Goal: Information Seeking & Learning: Learn about a topic

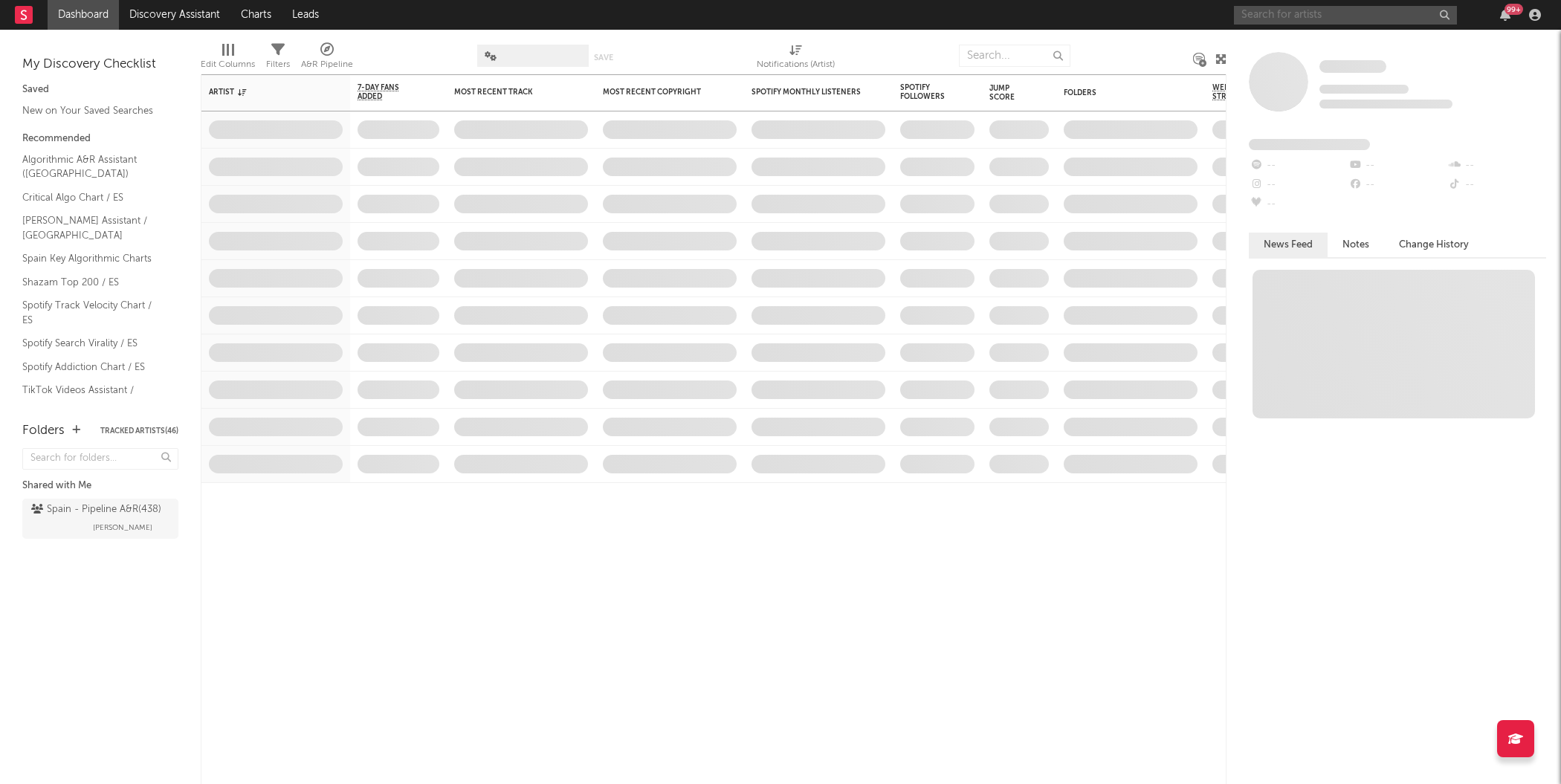
click at [1307, 16] on input "text" at bounding box center [1345, 15] width 223 height 19
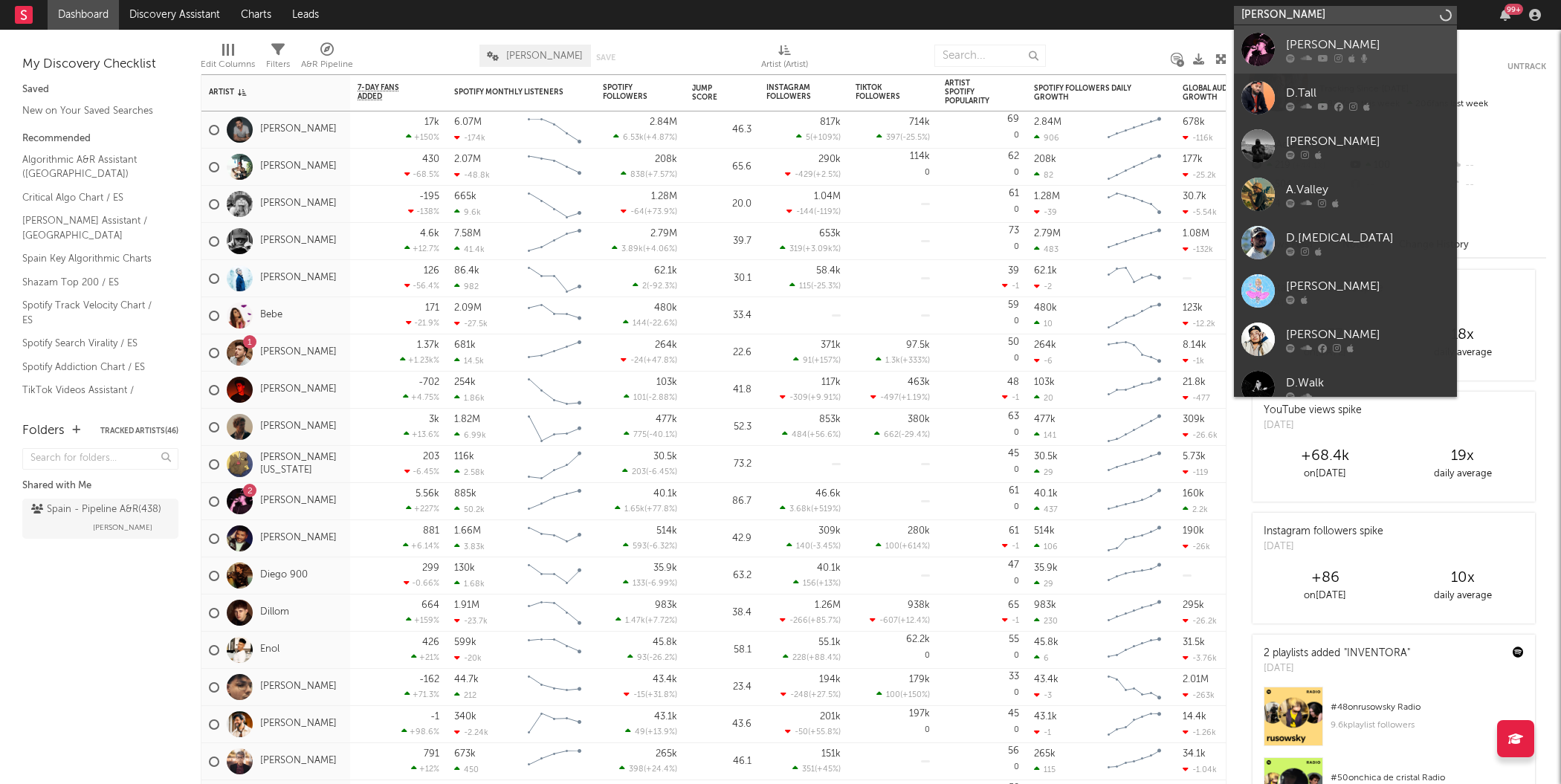
type input "[PERSON_NAME]"
click at [1257, 42] on div at bounding box center [1257, 49] width 34 height 34
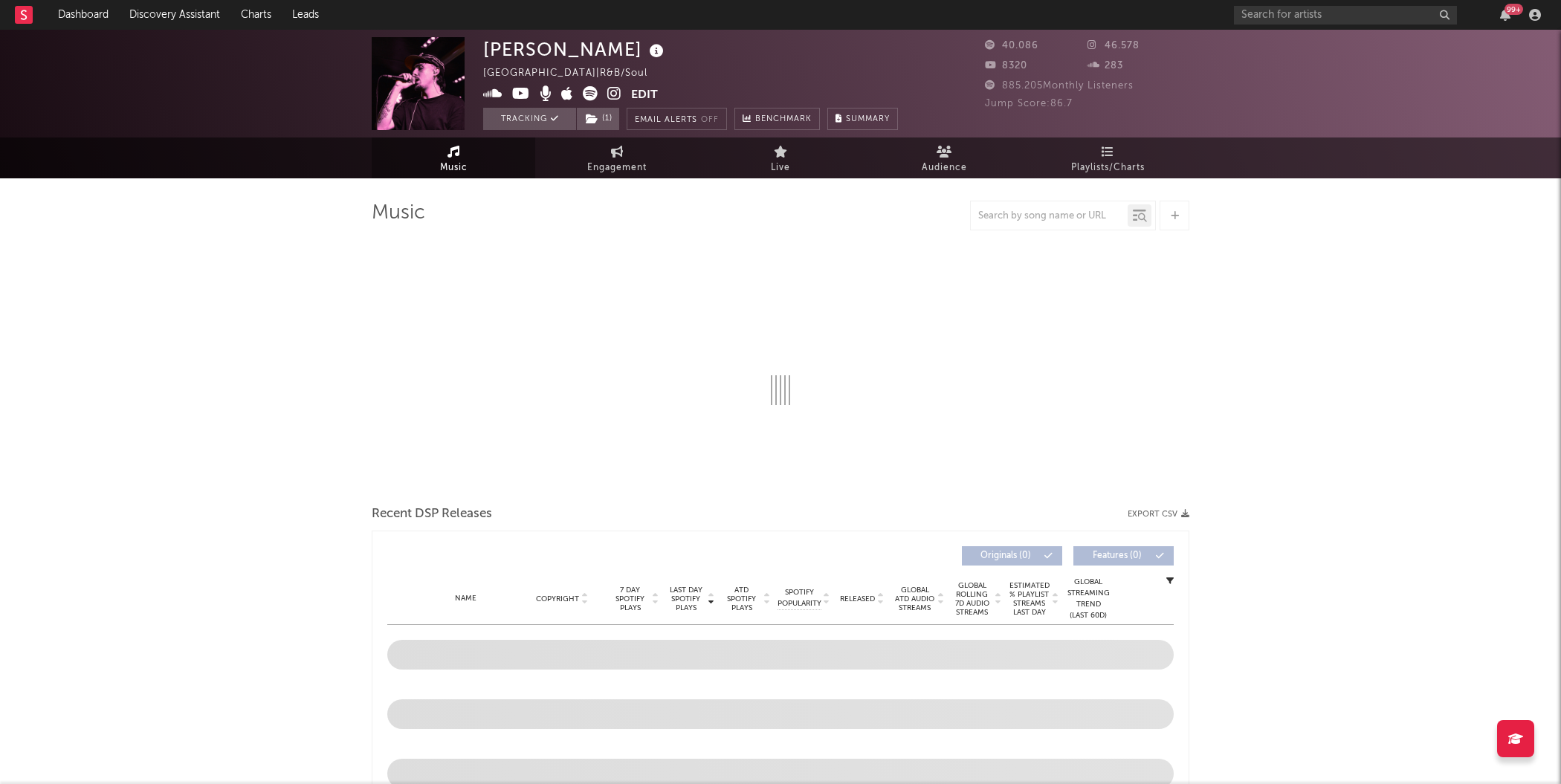
select select "6m"
